Goal: Check status: Check status

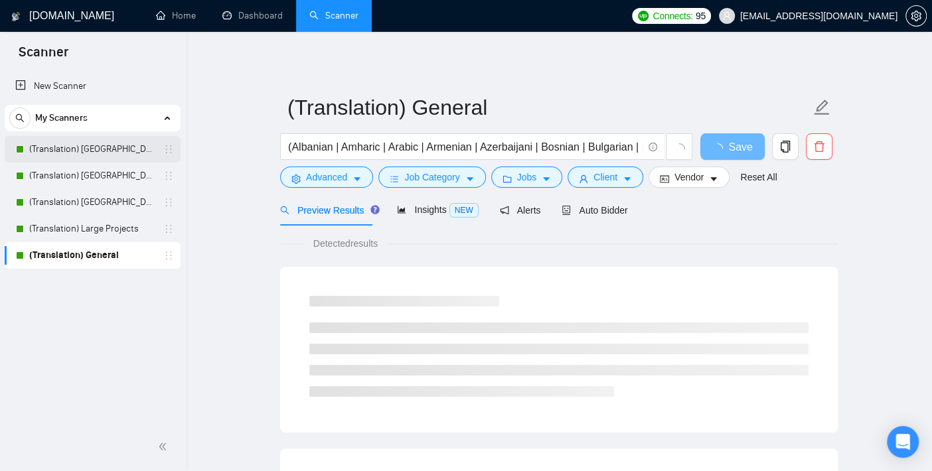
click at [84, 153] on link "(Translation) [GEOGRAPHIC_DATA]" at bounding box center [92, 149] width 126 height 27
click at [50, 19] on h1 "[DOMAIN_NAME]" at bounding box center [71, 16] width 85 height 32
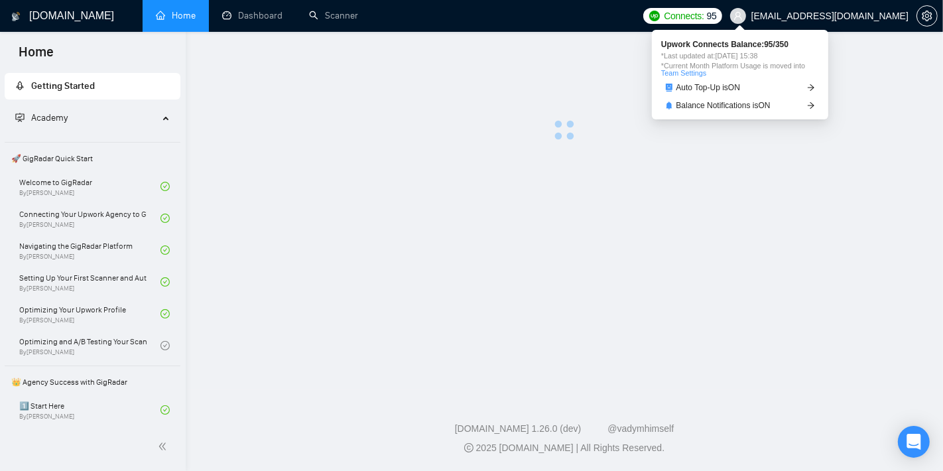
click at [704, 9] on span "Connects:" at bounding box center [684, 16] width 40 height 15
click at [704, 16] on span "Connects:" at bounding box center [684, 16] width 40 height 15
click at [723, 111] on link "Balance Notifications is ON" at bounding box center [740, 106] width 158 height 14
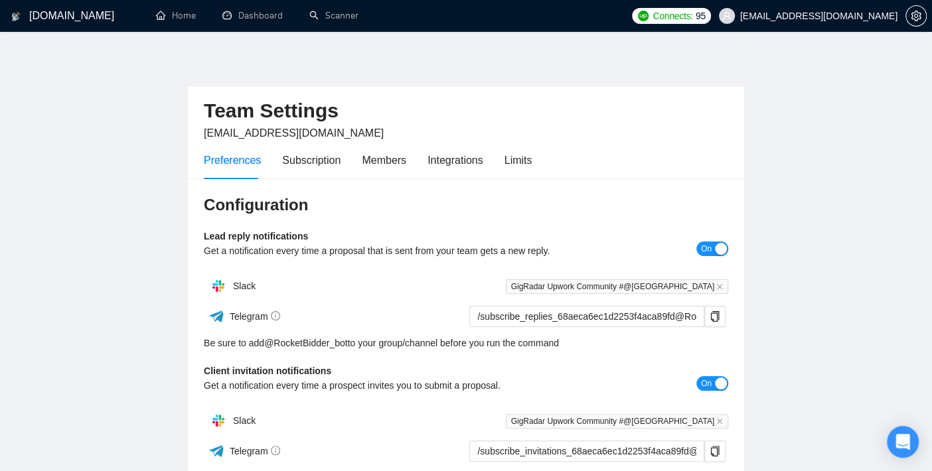
click at [711, 243] on span "On" at bounding box center [706, 249] width 11 height 15
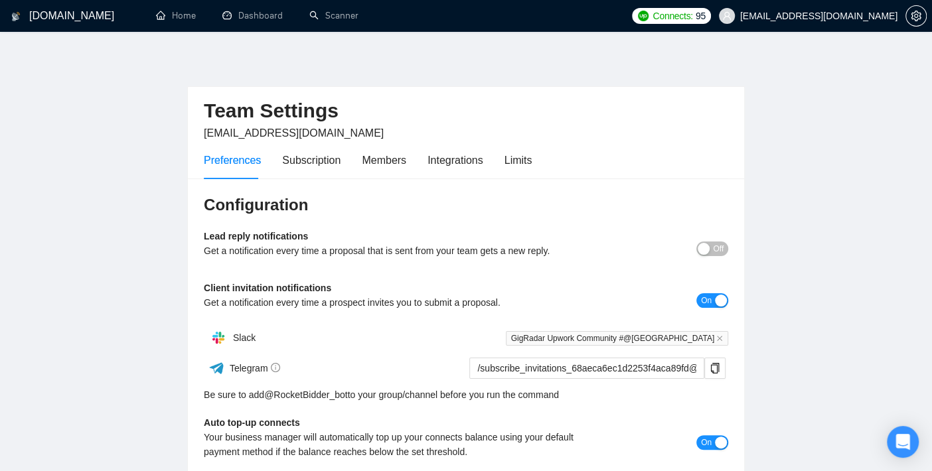
click at [720, 247] on span "Off" at bounding box center [718, 249] width 11 height 15
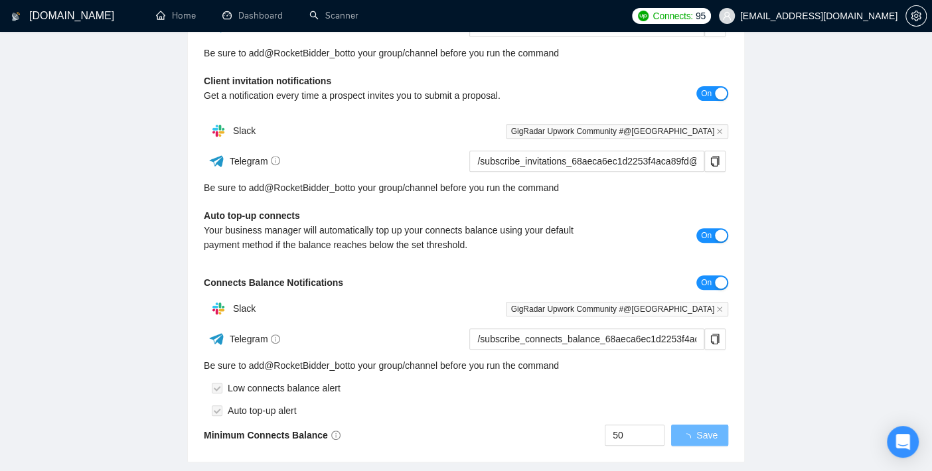
scroll to position [295, 0]
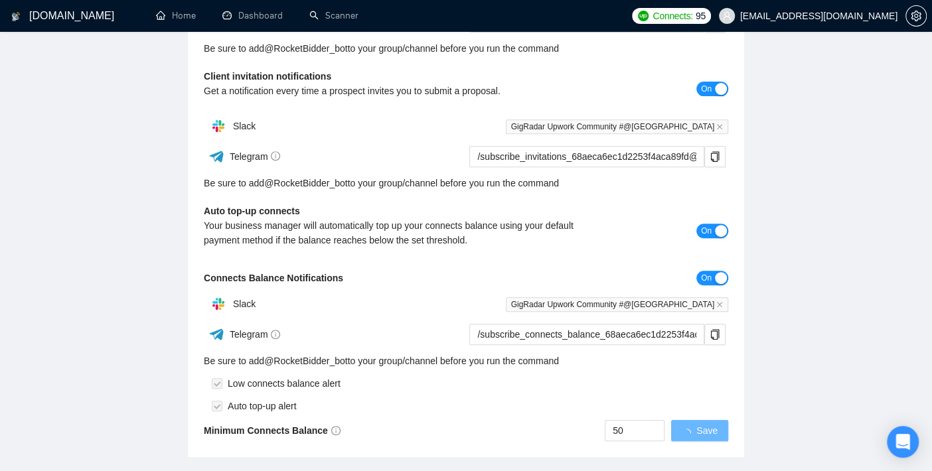
click at [707, 276] on span "On" at bounding box center [706, 278] width 11 height 15
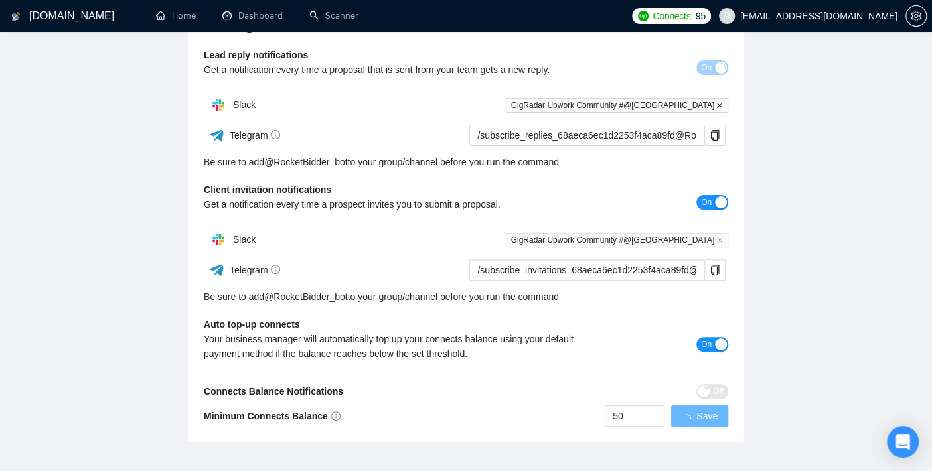
scroll to position [255, 0]
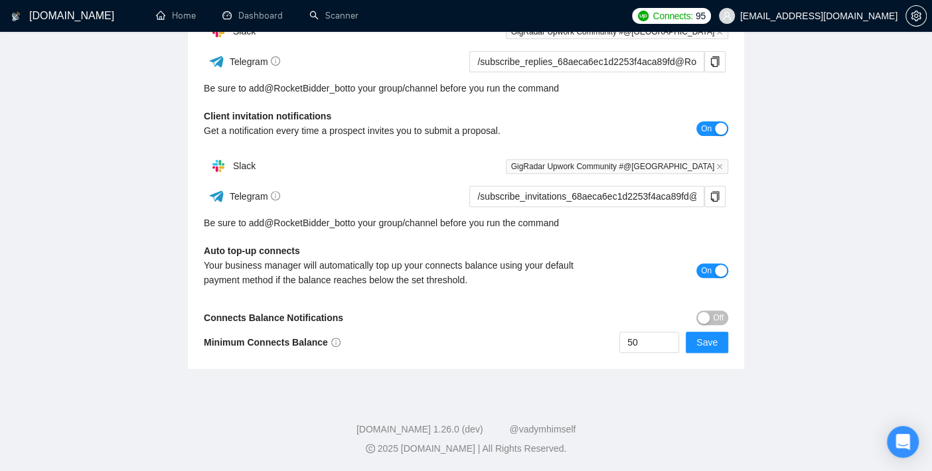
click at [709, 268] on span "On" at bounding box center [706, 270] width 11 height 15
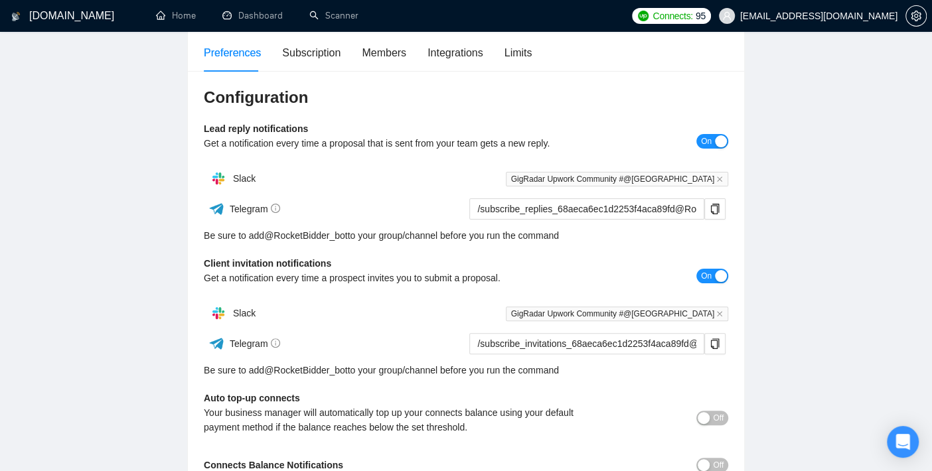
scroll to position [0, 0]
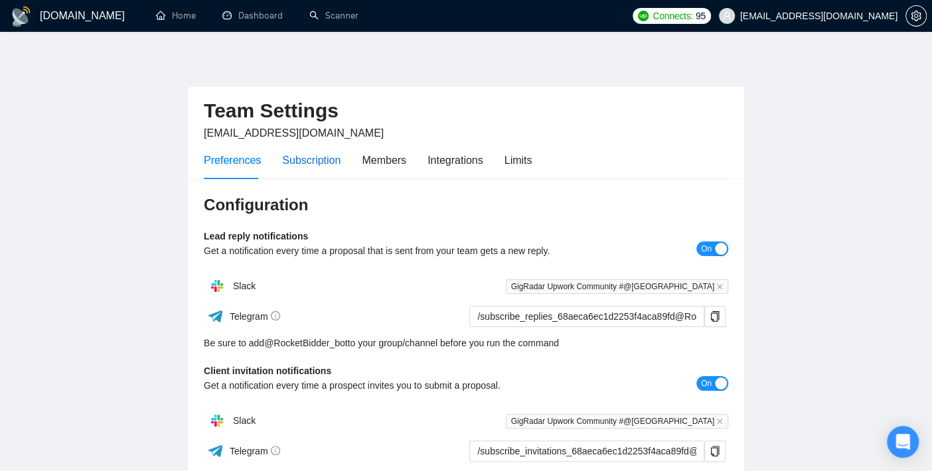
click at [320, 160] on div "Subscription" at bounding box center [311, 160] width 58 height 17
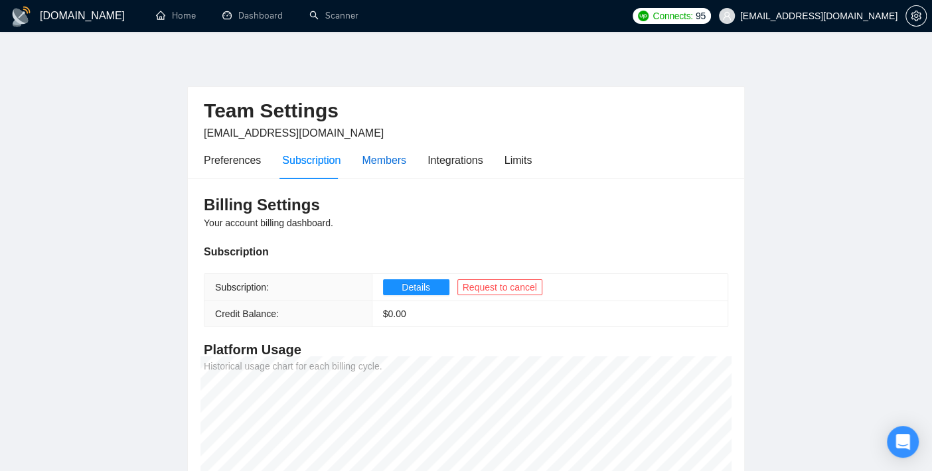
click at [376, 157] on div "Members" at bounding box center [384, 160] width 44 height 17
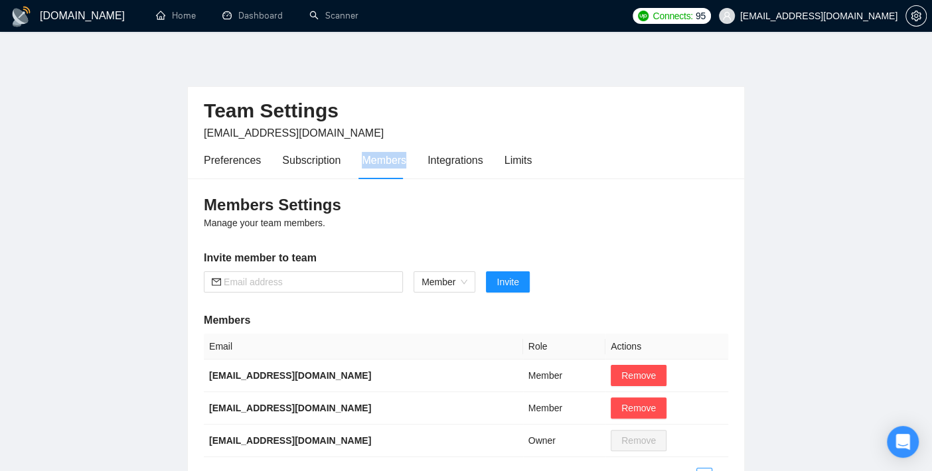
click at [376, 157] on div "Members" at bounding box center [384, 160] width 44 height 17
click at [454, 154] on div "Integrations" at bounding box center [455, 160] width 56 height 17
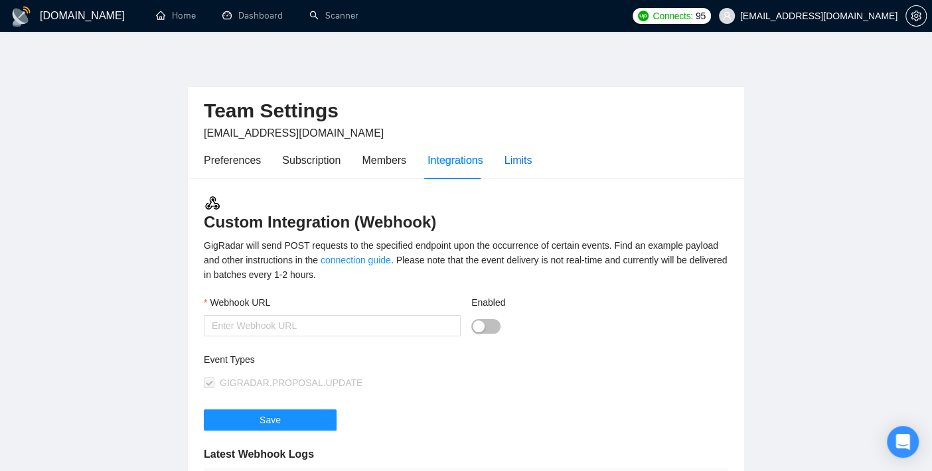
click at [523, 167] on div "Limits" at bounding box center [518, 160] width 28 height 17
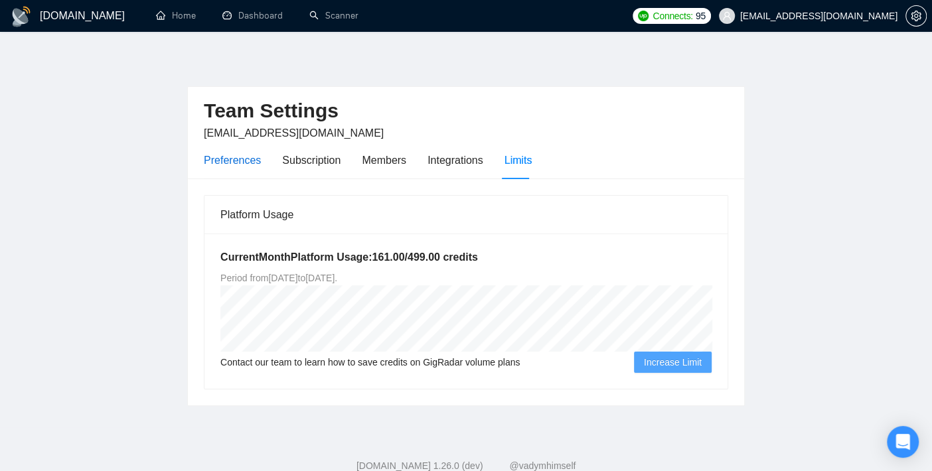
click at [209, 163] on div "Preferences" at bounding box center [232, 160] width 57 height 17
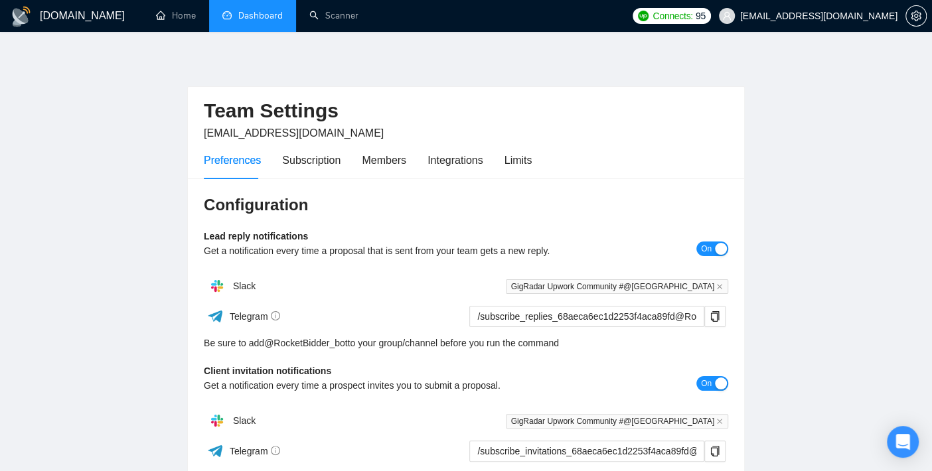
click at [238, 10] on link "Dashboard" at bounding box center [252, 15] width 60 height 11
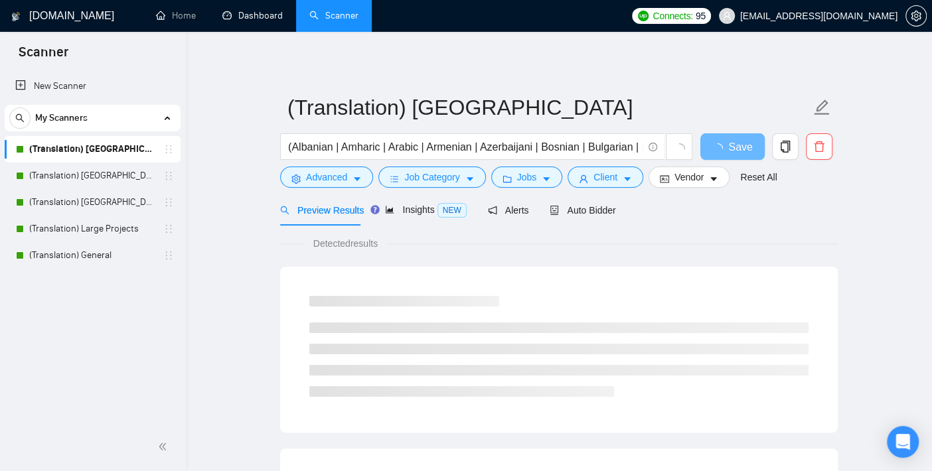
click at [253, 17] on link "Dashboard" at bounding box center [252, 15] width 60 height 11
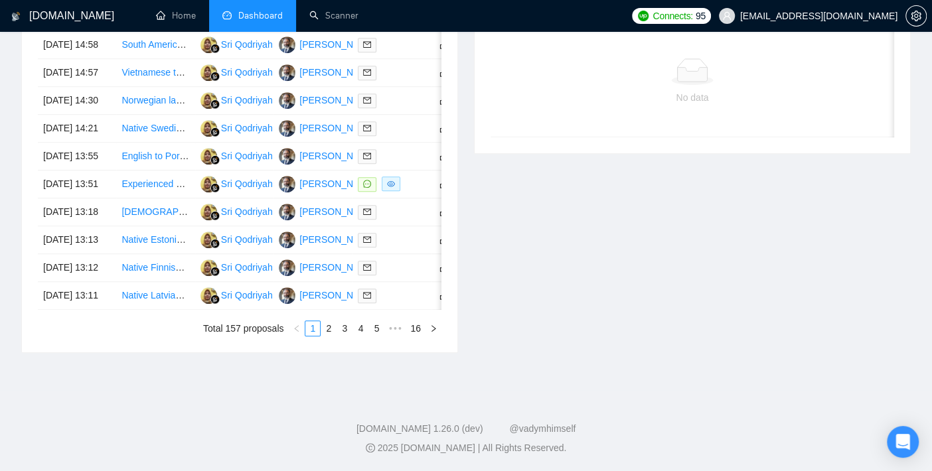
click at [85, 336] on div "Date Title Manager Freelancer Status 08 Sep, 2025 14:58 South American Spanish …" at bounding box center [239, 170] width 403 height 331
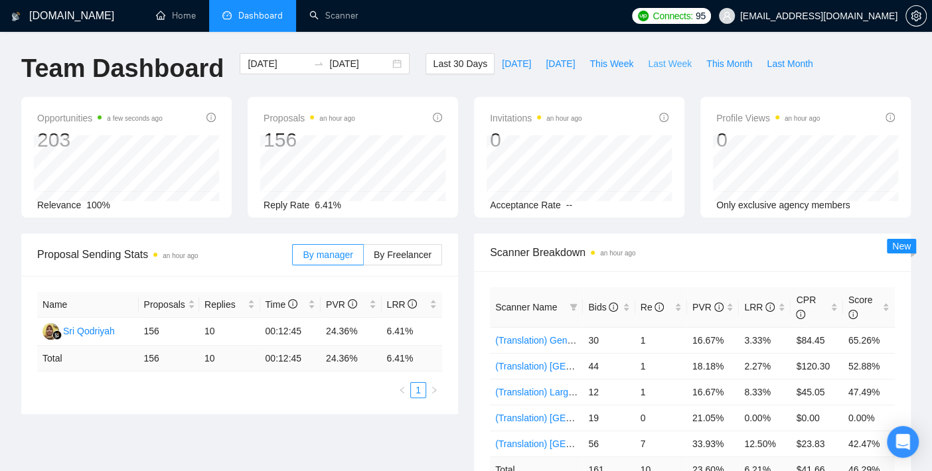
click at [648, 62] on span "Last Week" at bounding box center [670, 63] width 44 height 15
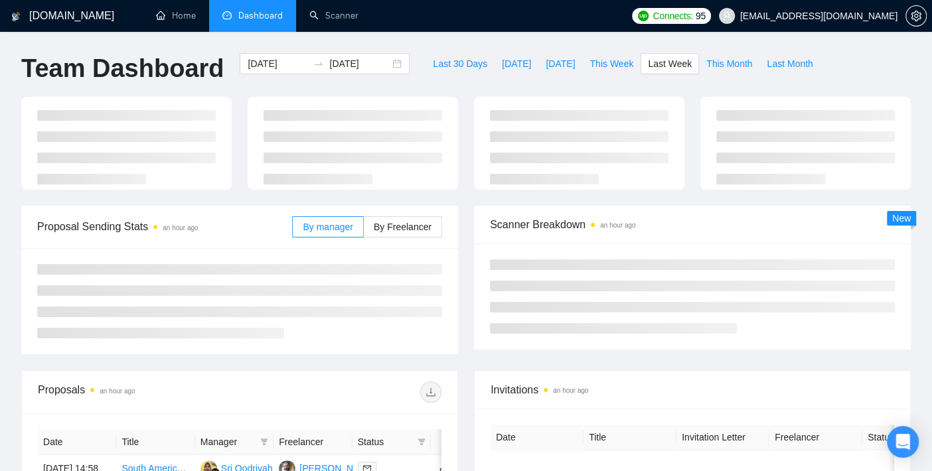
type input "2025-09-01"
type input "2025-09-07"
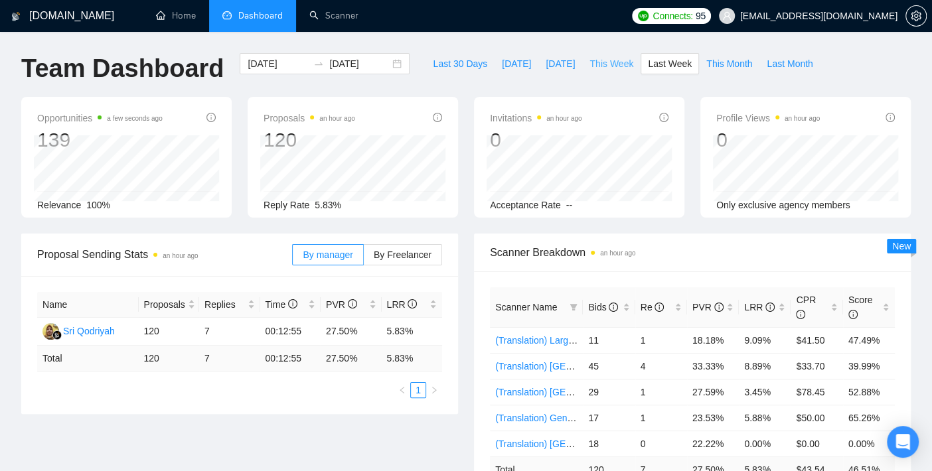
click at [591, 65] on span "This Week" at bounding box center [611, 63] width 44 height 15
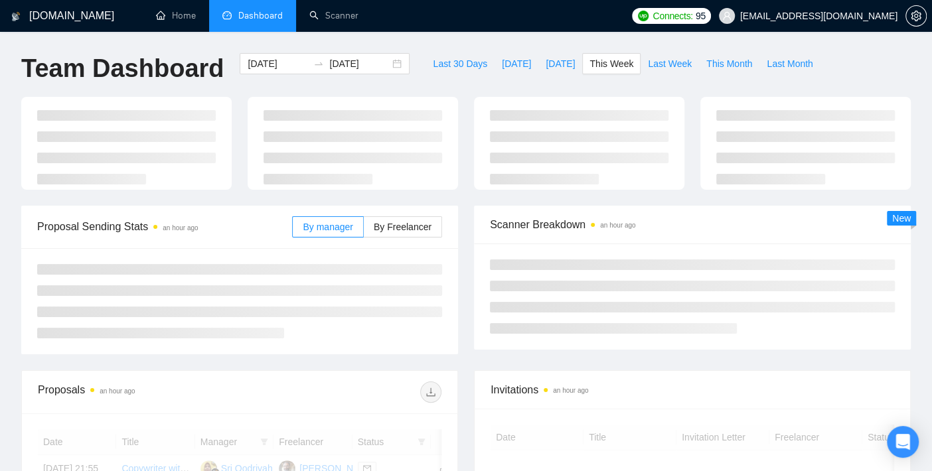
type input "2025-09-08"
type input "2025-09-14"
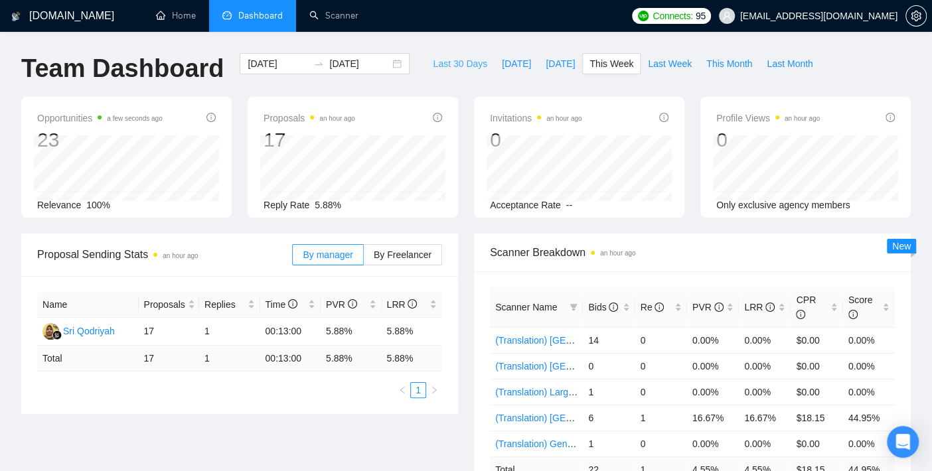
click at [443, 68] on span "Last 30 Days" at bounding box center [460, 63] width 54 height 15
type input "2025-08-09"
type input "2025-09-08"
